Goal: Check status: Check status

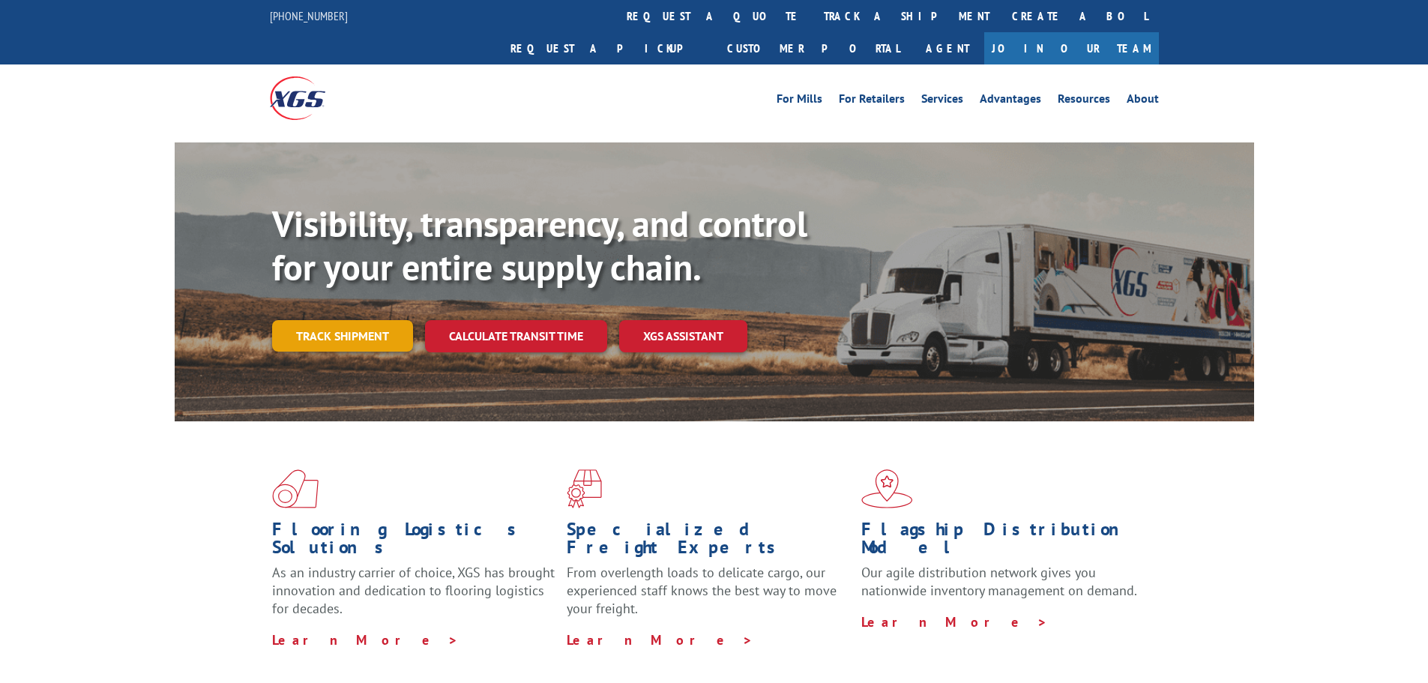
click at [322, 320] on link "Track shipment" at bounding box center [342, 335] width 141 height 31
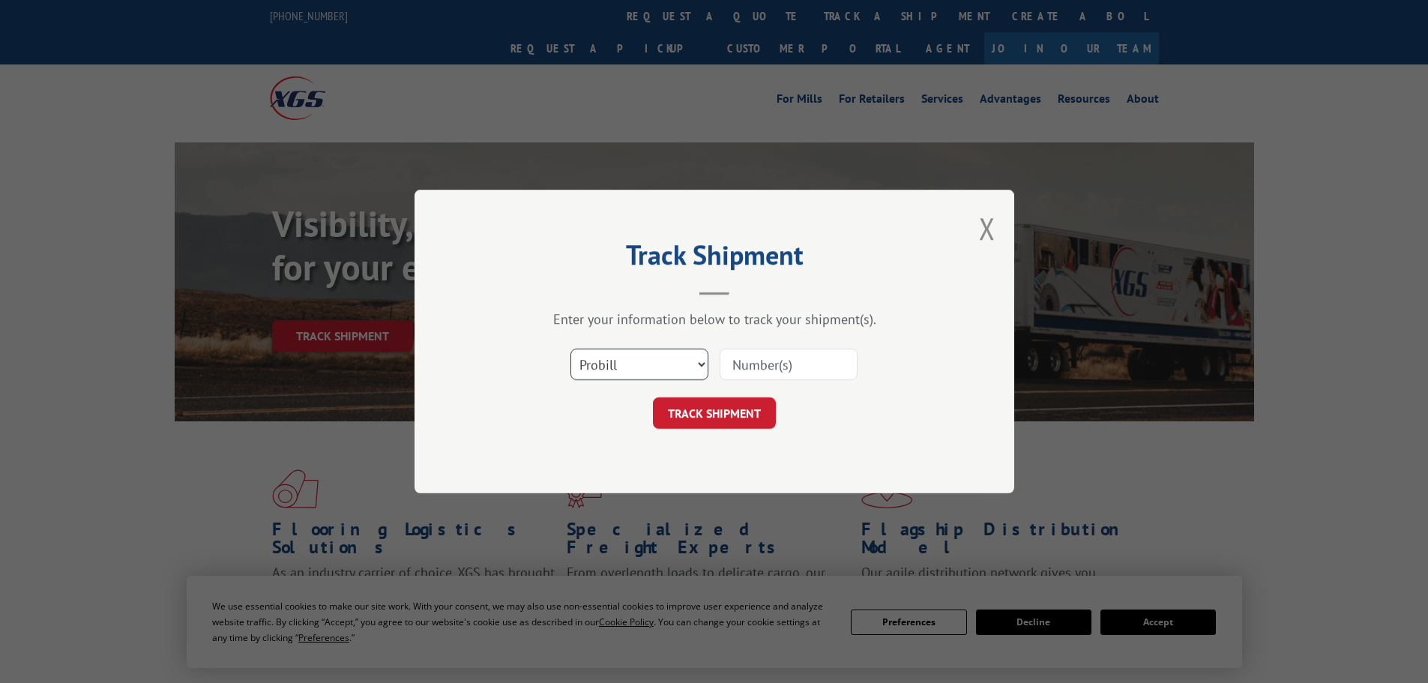
click at [629, 361] on select "Select category... Probill BOL PO" at bounding box center [640, 364] width 138 height 31
select select "bol"
click at [571, 349] on select "Select category... Probill BOL PO" at bounding box center [640, 364] width 138 height 31
click at [730, 367] on input at bounding box center [789, 364] width 138 height 31
type input "2871870"
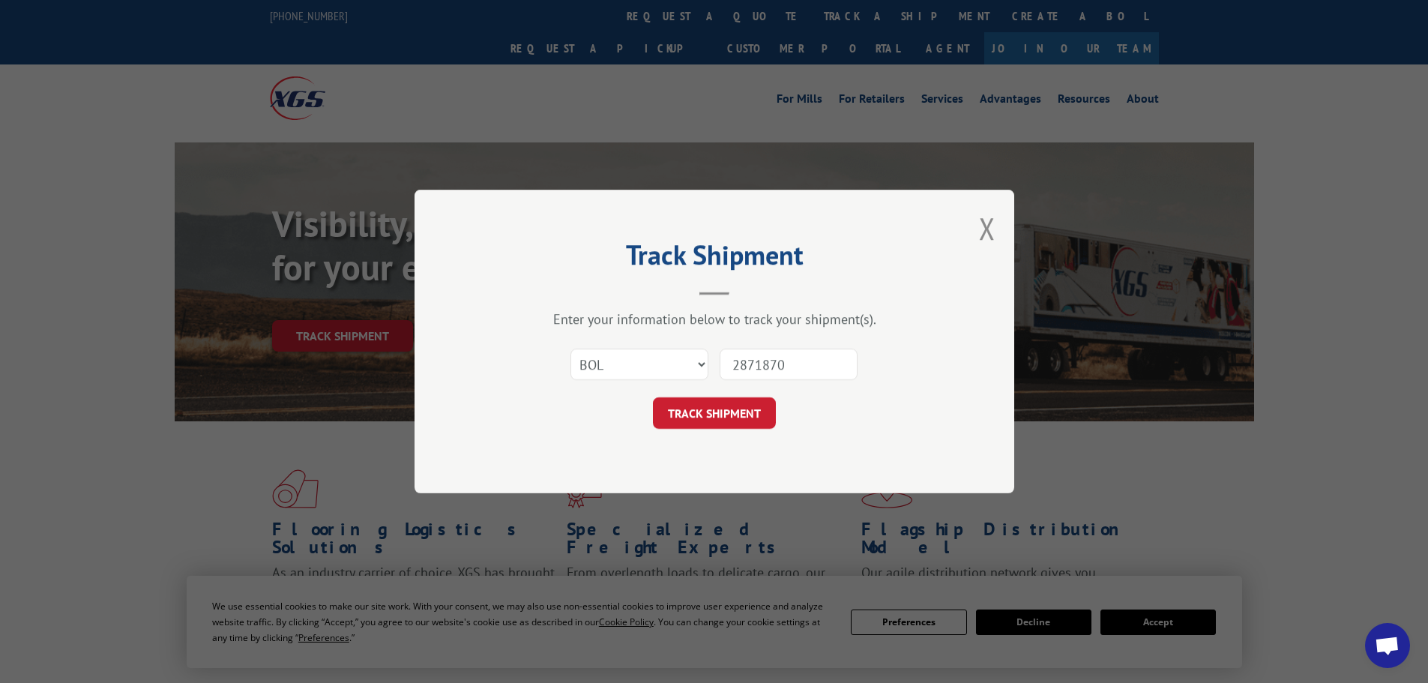
click button "TRACK SHIPMENT" at bounding box center [714, 412] width 123 height 31
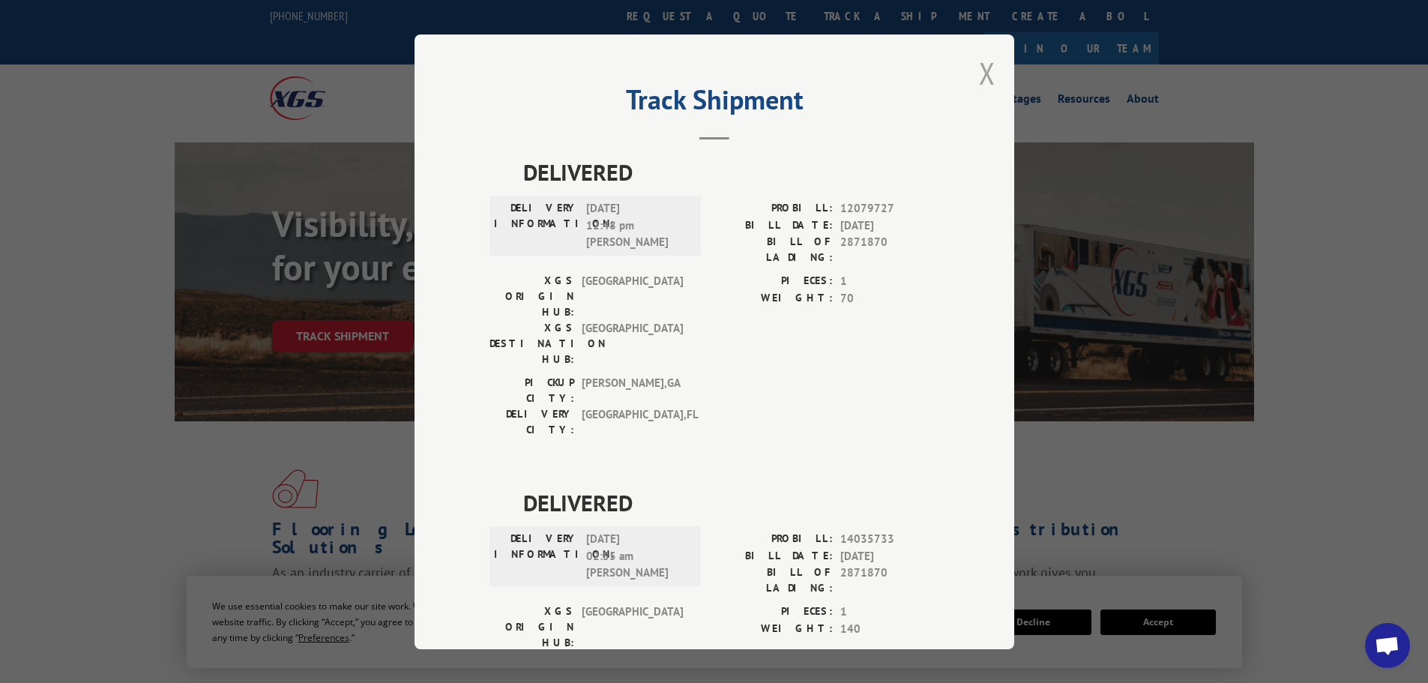
click at [979, 66] on button "Close modal" at bounding box center [987, 73] width 16 height 40
